Goal: Information Seeking & Learning: Check status

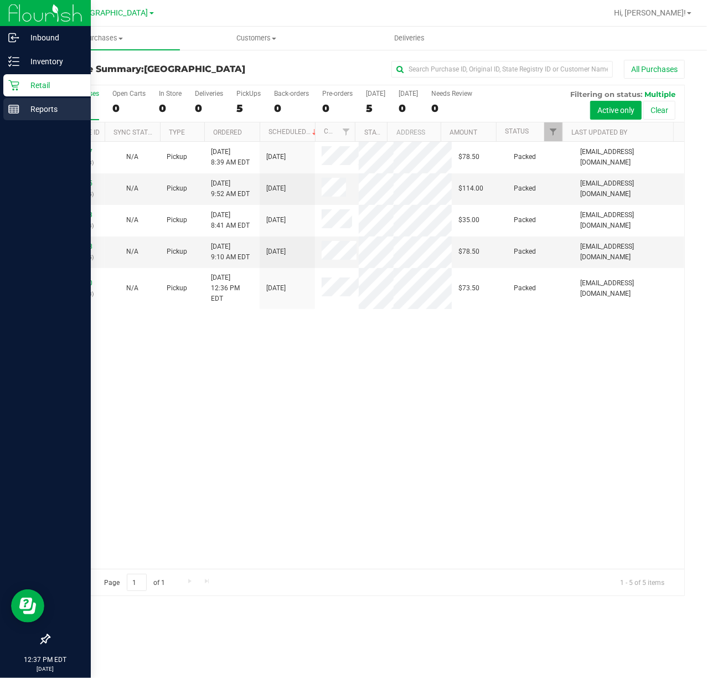
click at [25, 107] on p "Reports" at bounding box center [52, 108] width 66 height 13
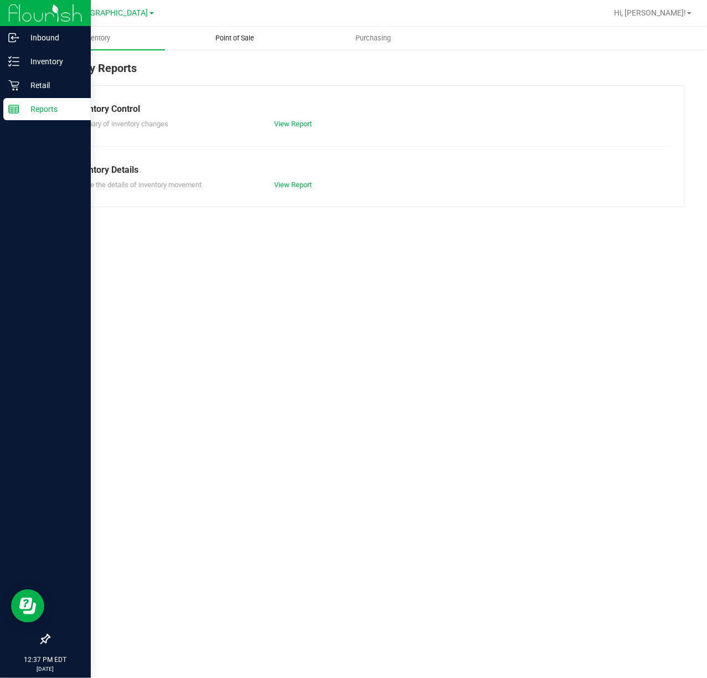
click at [238, 35] on span "Point of Sale" at bounding box center [235, 38] width 69 height 10
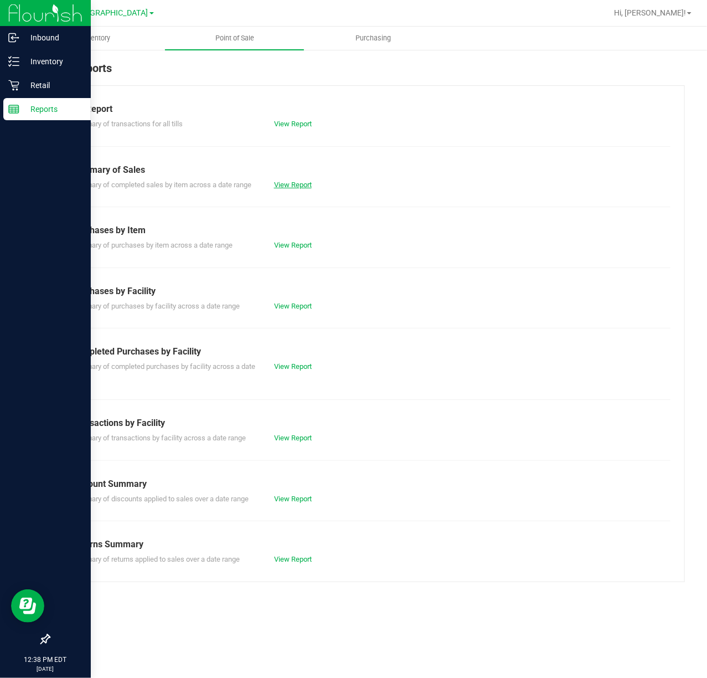
click at [292, 182] on link "View Report" at bounding box center [293, 185] width 38 height 8
